Goal: Information Seeking & Learning: Check status

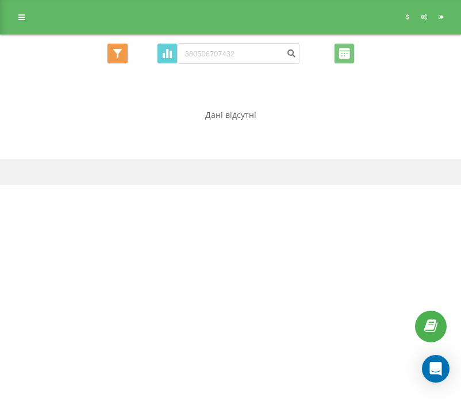
click at [287, 52] on icon "submit" at bounding box center [292, 51] width 10 height 7
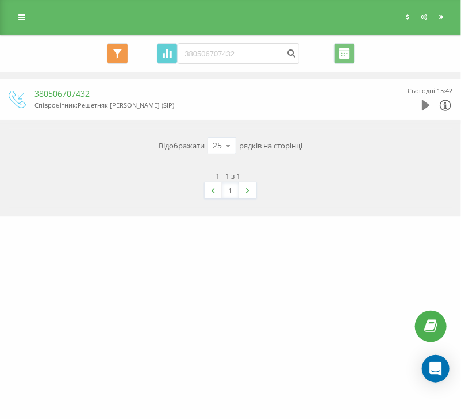
click at [428, 106] on icon at bounding box center [426, 105] width 8 height 11
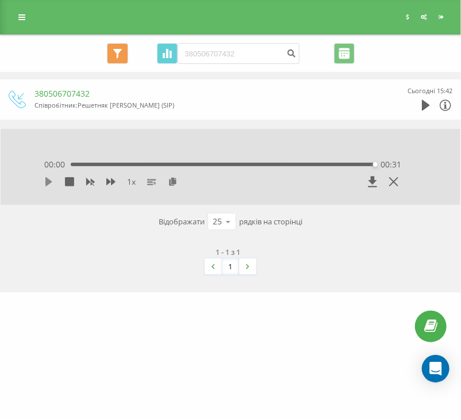
click at [46, 179] on icon at bounding box center [48, 181] width 7 height 9
click at [106, 166] on div "00:03" at bounding box center [224, 164] width 301 height 3
click at [48, 179] on icon at bounding box center [48, 181] width 7 height 9
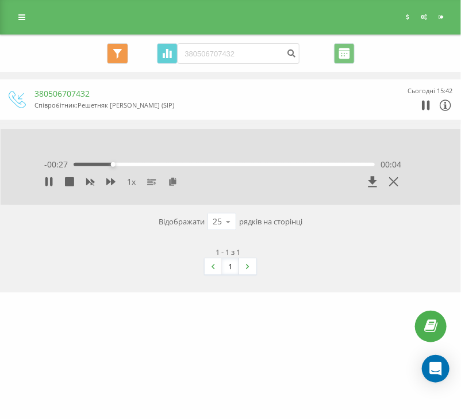
click at [206, 160] on div "- 00:27 00:04 00:04" at bounding box center [222, 164] width 357 height 11
click at [206, 162] on div "- 00:26 00:04 00:04" at bounding box center [222, 164] width 357 height 11
click at [206, 165] on div "00:05" at bounding box center [224, 164] width 301 height 3
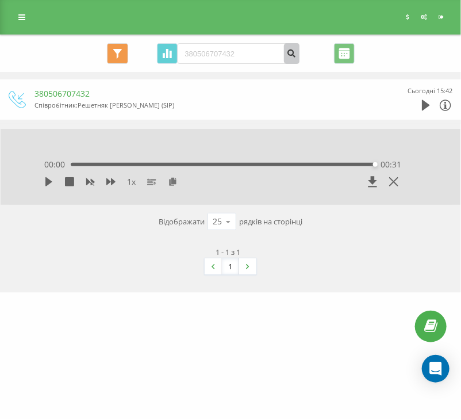
click at [288, 53] on icon "submit" at bounding box center [292, 51] width 10 height 7
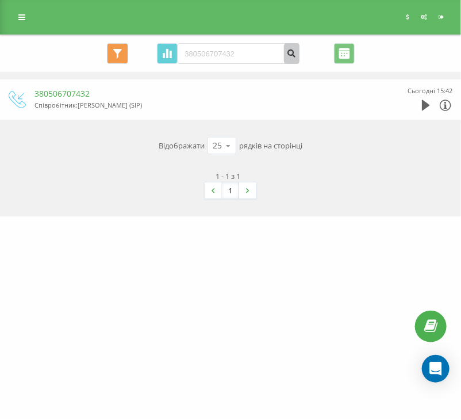
click at [287, 48] on icon "submit" at bounding box center [292, 51] width 10 height 7
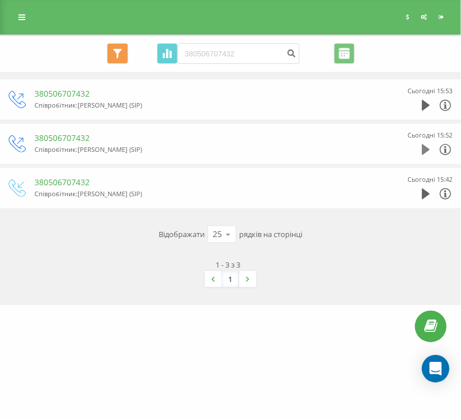
click at [423, 148] on icon at bounding box center [426, 149] width 8 height 11
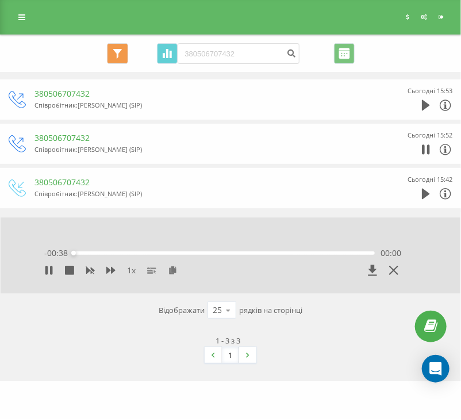
click at [147, 251] on div "00:00" at bounding box center [224, 252] width 301 height 3
click at [193, 253] on div "00:09" at bounding box center [224, 252] width 301 height 3
click at [229, 254] on div "00:16" at bounding box center [224, 252] width 301 height 3
click at [237, 254] on div "00:25" at bounding box center [224, 252] width 301 height 3
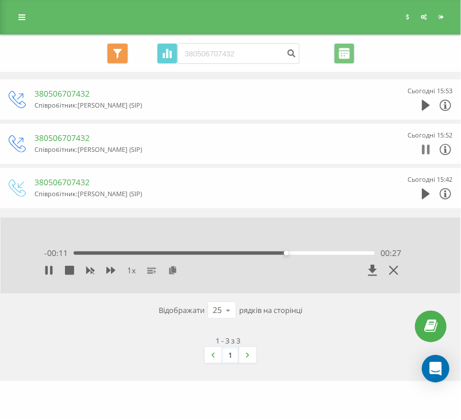
click at [428, 150] on icon at bounding box center [428, 149] width 3 height 10
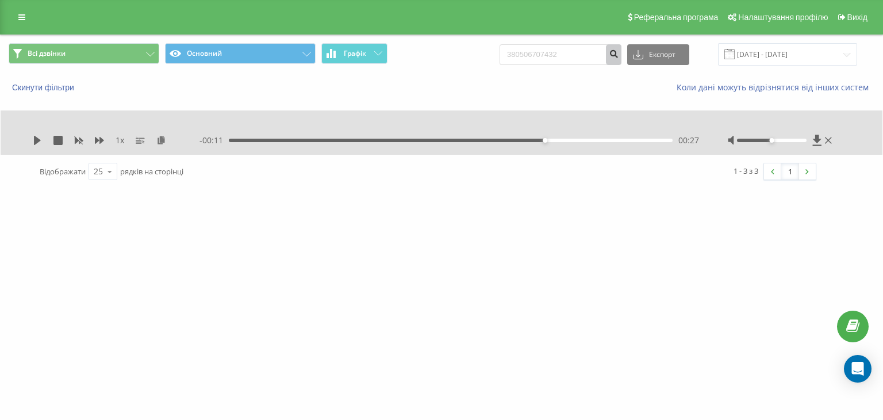
click at [461, 52] on icon "submit" at bounding box center [614, 52] width 10 height 7
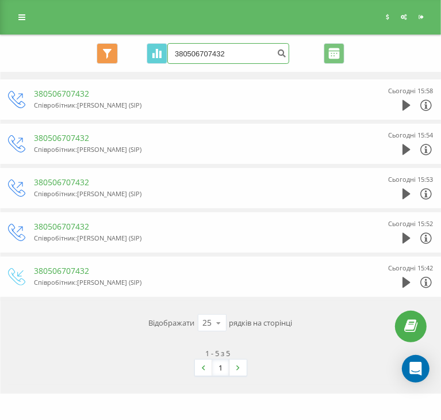
click at [214, 59] on input "380506707432" at bounding box center [228, 53] width 122 height 21
paste input "[PHONE_NUMBER]"
click at [182, 52] on input "[PHONE_NUMBER]" at bounding box center [228, 53] width 122 height 21
type input "380506697913"
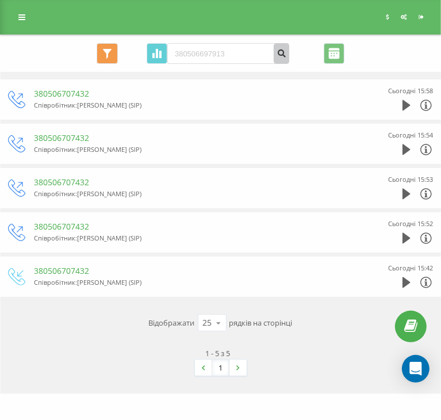
click at [278, 55] on icon "submit" at bounding box center [282, 51] width 10 height 7
